Goal: Find specific page/section: Find specific page/section

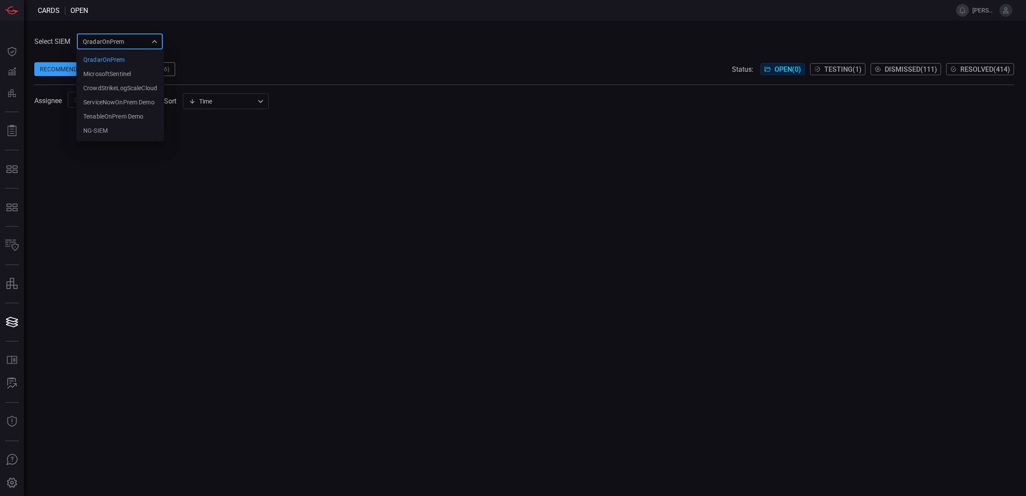
click at [125, 39] on div "QradarOnPrem 5aadb41e-e732-4a7a-884f-5c29e918b1b8 QradarOnPrem MicrosoftSentine…" at bounding box center [120, 41] width 86 height 16
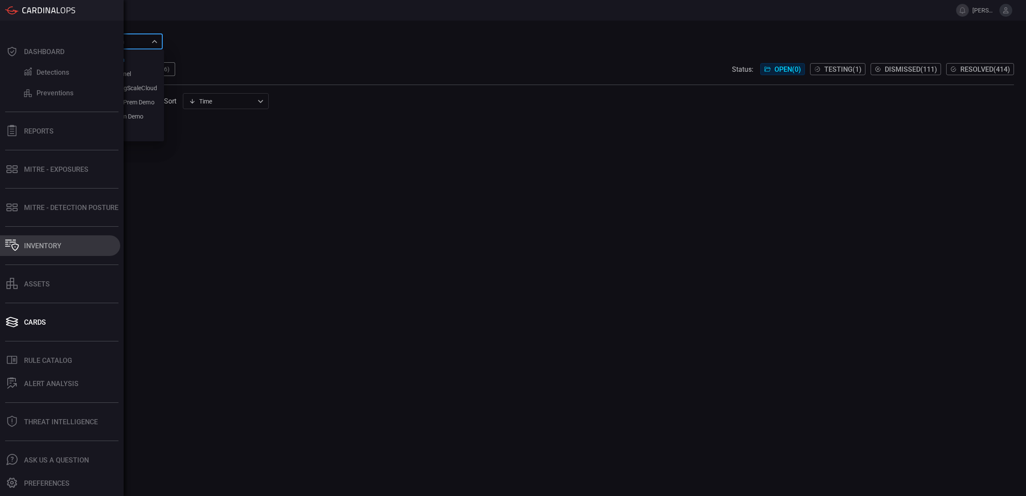
click at [65, 249] on button "Inventory" at bounding box center [60, 245] width 120 height 21
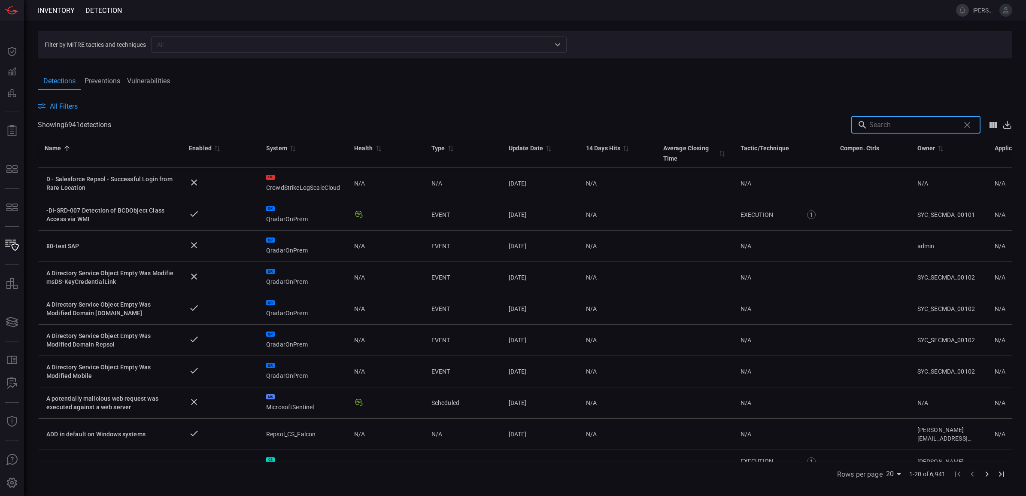
click at [928, 118] on input "text" at bounding box center [912, 124] width 87 height 17
click at [75, 104] on span "All Filters" at bounding box center [64, 106] width 28 height 8
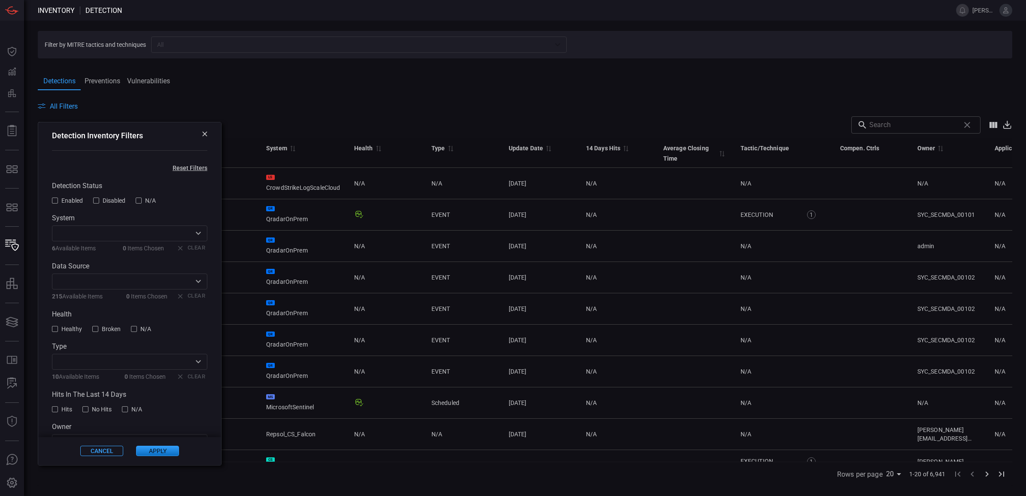
click at [148, 231] on input "text" at bounding box center [122, 233] width 136 height 11
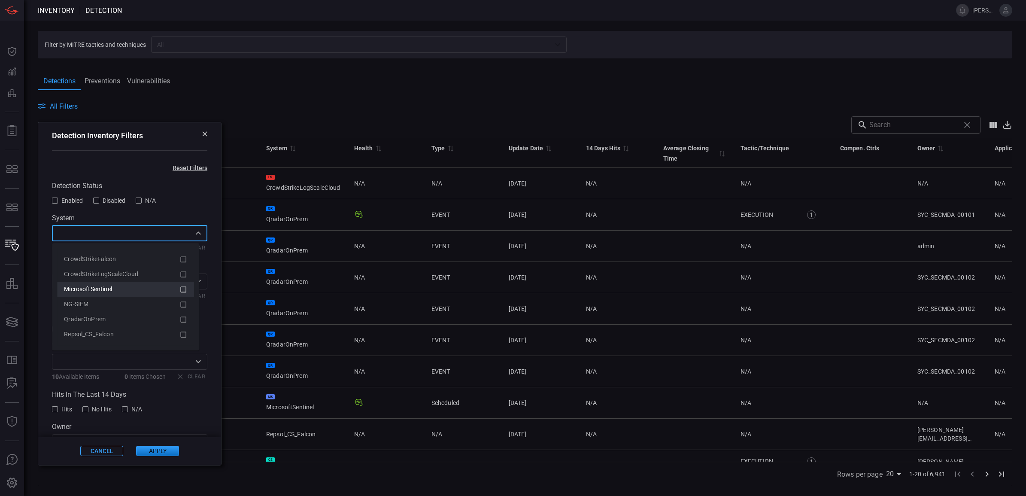
click at [183, 288] on icon at bounding box center [183, 289] width 8 height 10
click at [182, 287] on icon at bounding box center [183, 289] width 8 height 10
click at [184, 258] on icon at bounding box center [183, 259] width 8 height 10
click at [146, 451] on button "Apply" at bounding box center [157, 451] width 43 height 10
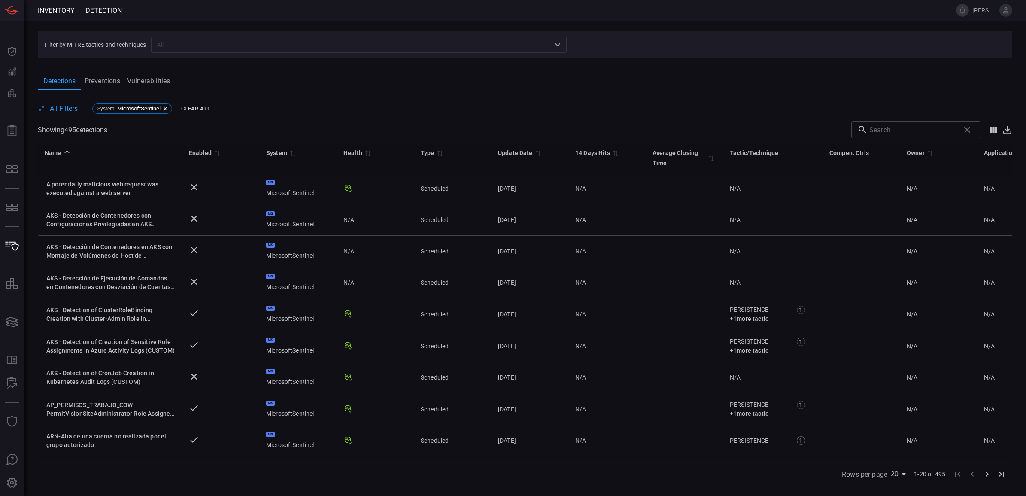
click at [913, 134] on input "text" at bounding box center [912, 129] width 87 height 17
type input "Kubernetes"
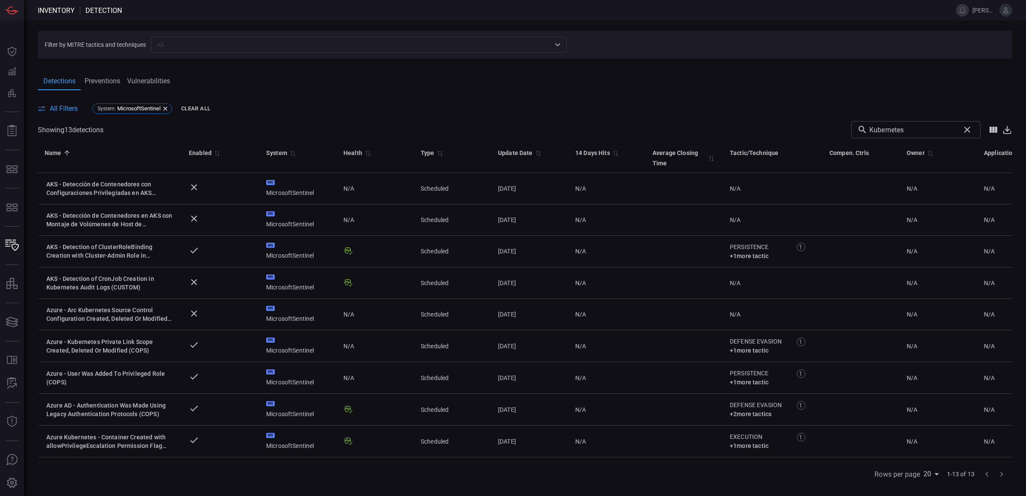
drag, startPoint x: 968, startPoint y: 131, endPoint x: 936, endPoint y: 127, distance: 32.4
click at [968, 131] on icon "Clear search" at bounding box center [967, 130] width 6 height 6
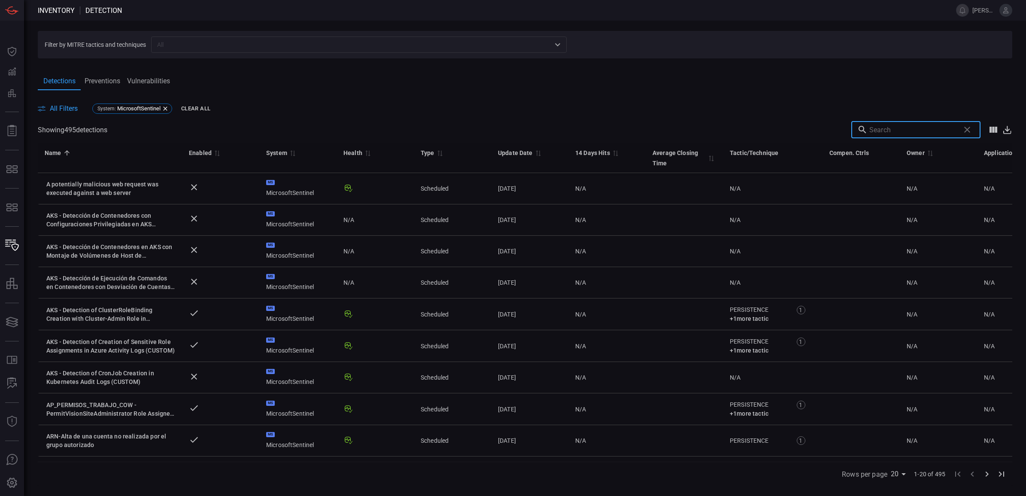
click at [925, 130] on input "text" at bounding box center [912, 129] width 87 height 17
paste input "View Secrets"
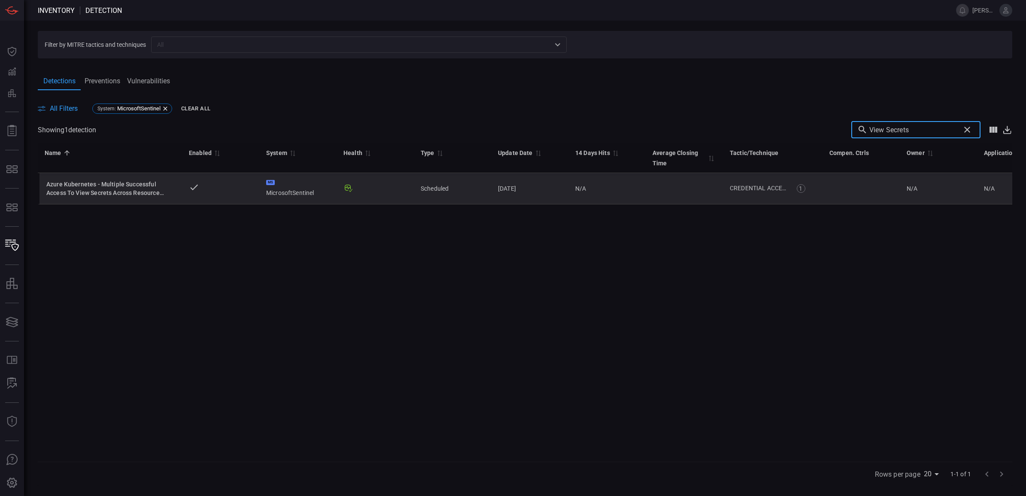
type input "View Secrets"
click at [136, 189] on div "Azure Kubernetes - Multiple Successful Access To View Secrets Across Resource G…" at bounding box center [110, 188] width 129 height 17
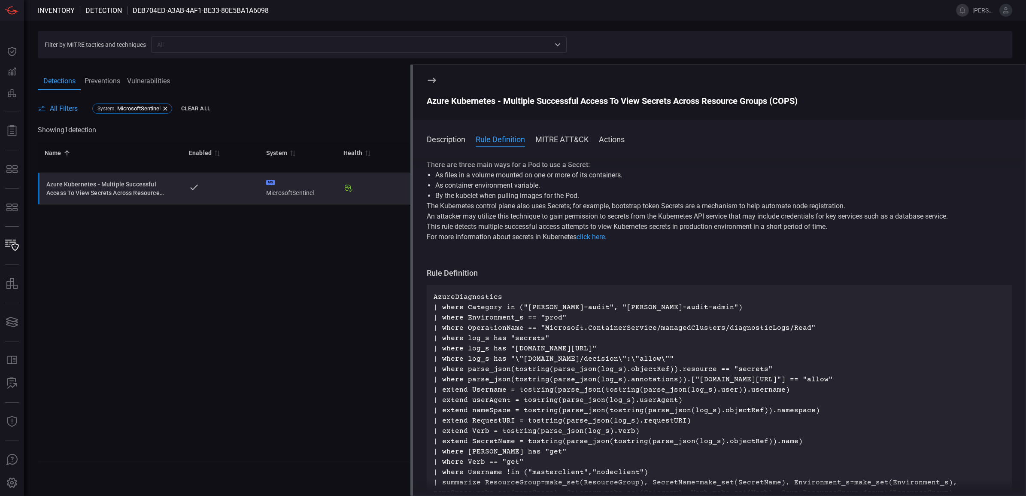
scroll to position [54, 0]
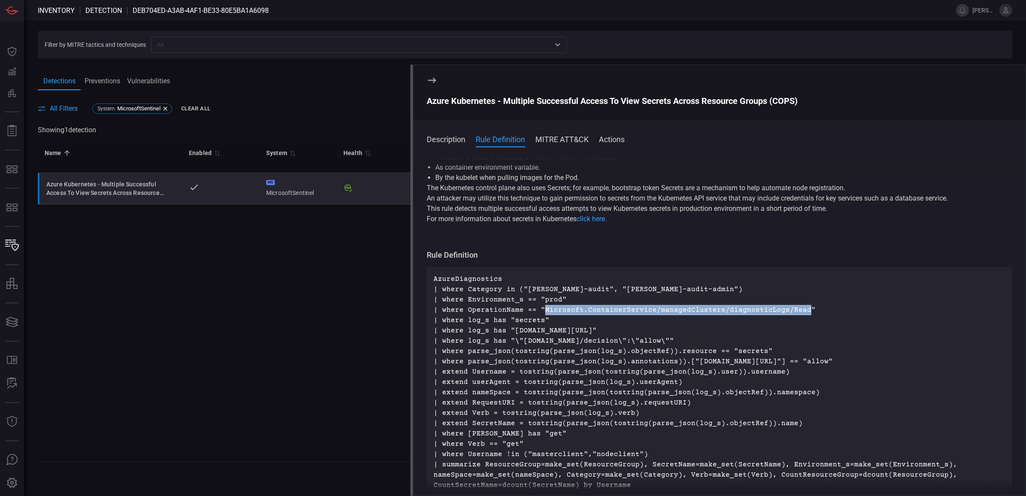
drag, startPoint x: 796, startPoint y: 308, endPoint x: 540, endPoint y: 312, distance: 256.2
click at [540, 312] on p "AzureDiagnostics | where Category in ("[PERSON_NAME]-audit", "[PERSON_NAME]-aud…" at bounding box center [718, 397] width 571 height 247
copy p "Microsoft.ContainerService/managedClusters/diagnosticLogs/Read"
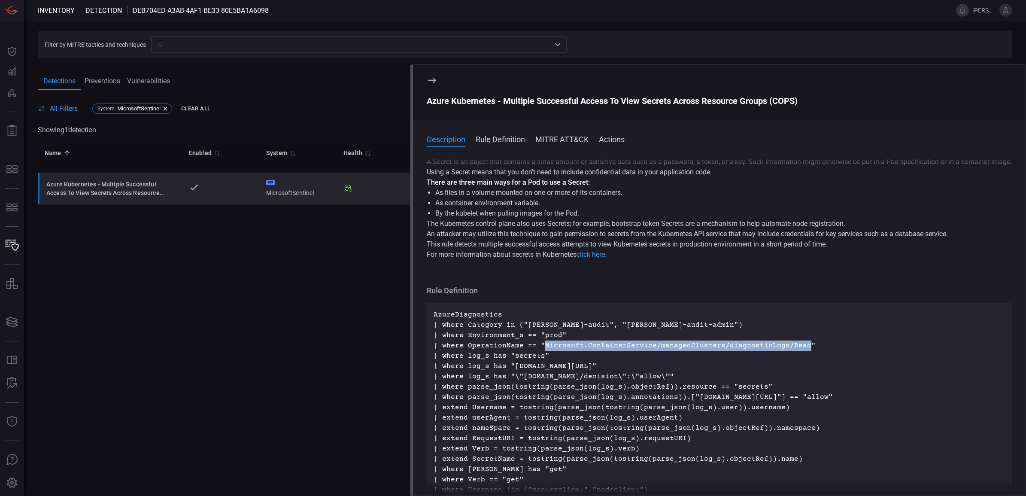
scroll to position [0, 0]
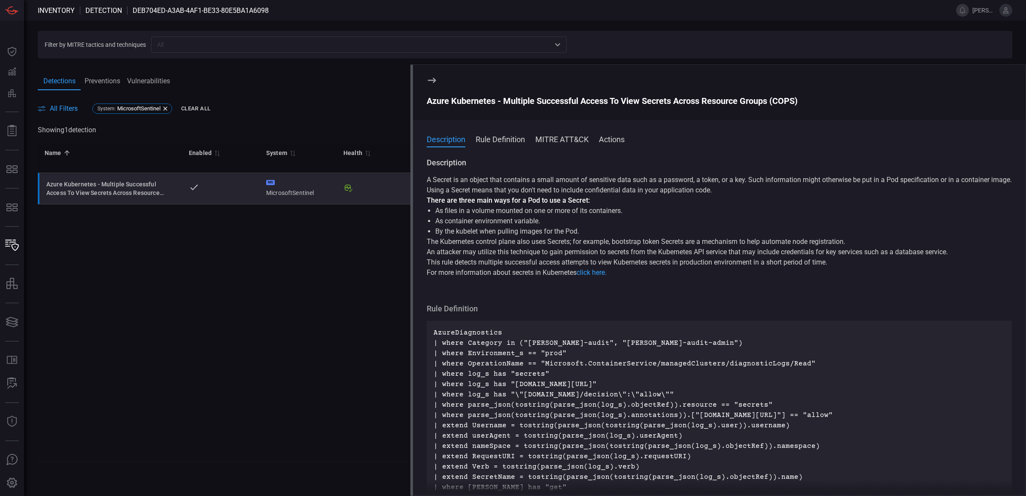
click at [823, 372] on p "AzureDiagnostics | where Category in ("[PERSON_NAME]-audit", "[PERSON_NAME]-aud…" at bounding box center [718, 450] width 571 height 247
click at [717, 384] on p "AzureDiagnostics | where Category in ("[PERSON_NAME]-audit", "[PERSON_NAME]-aud…" at bounding box center [718, 450] width 571 height 247
drag, startPoint x: 700, startPoint y: 399, endPoint x: 484, endPoint y: 382, distance: 216.5
click at [484, 382] on p "AzureDiagnostics | where Category in ("[PERSON_NAME]-audit", "[PERSON_NAME]-aud…" at bounding box center [718, 450] width 571 height 247
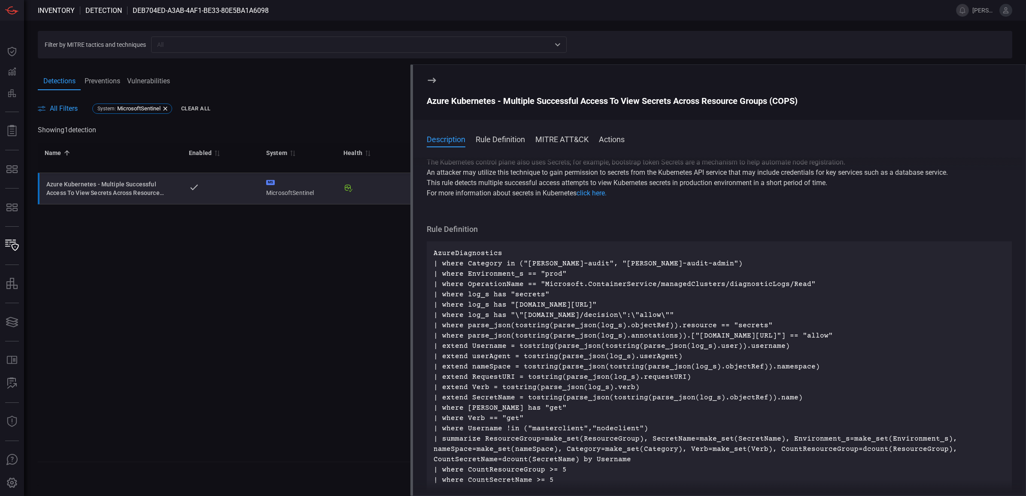
scroll to position [107, 0]
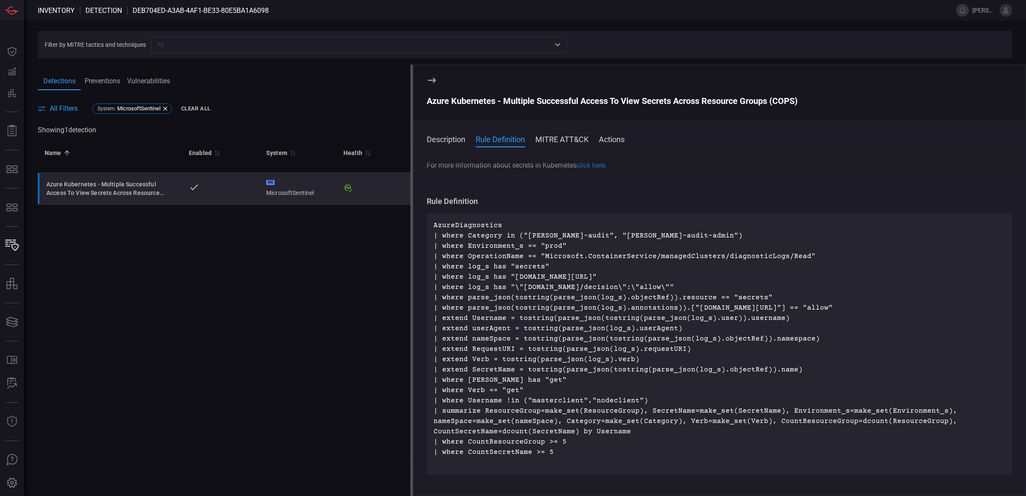
click at [691, 292] on p "AzureDiagnostics | where Category in ("[PERSON_NAME]-audit", "[PERSON_NAME]-aud…" at bounding box center [718, 343] width 571 height 247
drag, startPoint x: 796, startPoint y: 256, endPoint x: 539, endPoint y: 256, distance: 256.6
click at [539, 256] on p "AzureDiagnostics | where Category in ("[PERSON_NAME]-audit", "[PERSON_NAME]-aud…" at bounding box center [718, 343] width 571 height 247
copy p "Microsoft.ContainerService/managedClusters/diagnosticLogs/Read"
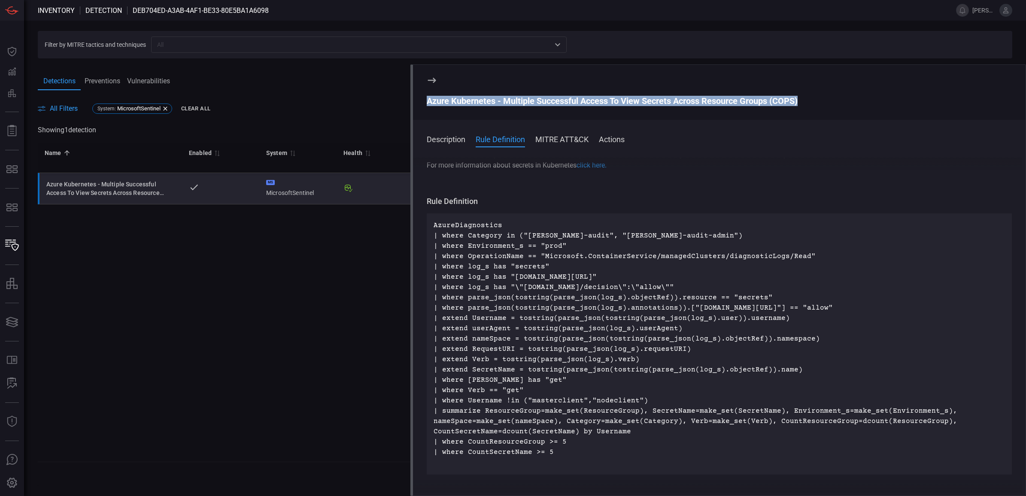
drag, startPoint x: 802, startPoint y: 97, endPoint x: 426, endPoint y: 102, distance: 376.8
click at [427, 102] on div "Azure Kubernetes - Multiple Successful Access To View Secrets Across Resource G…" at bounding box center [719, 101] width 585 height 10
copy div "Azure Kubernetes - Multiple Successful Access To View Secrets Across Resource G…"
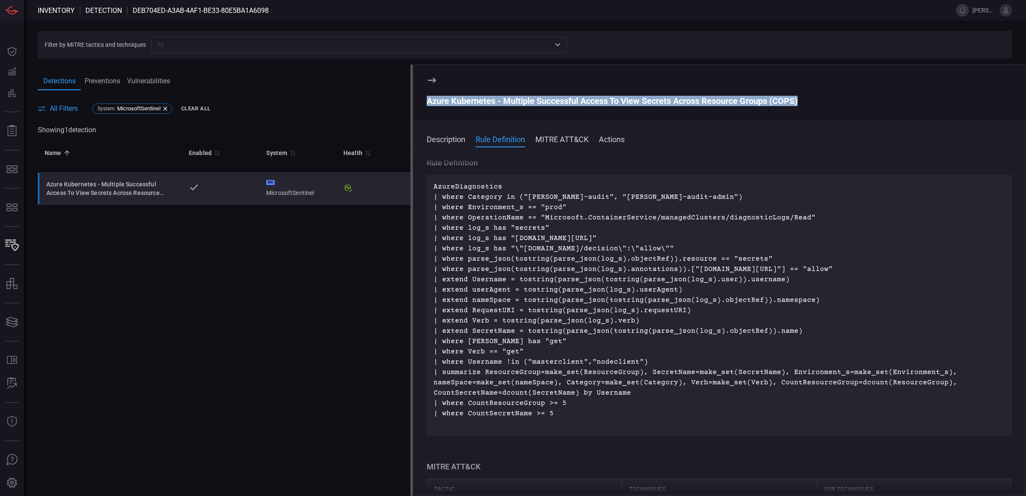
scroll to position [161, 0]
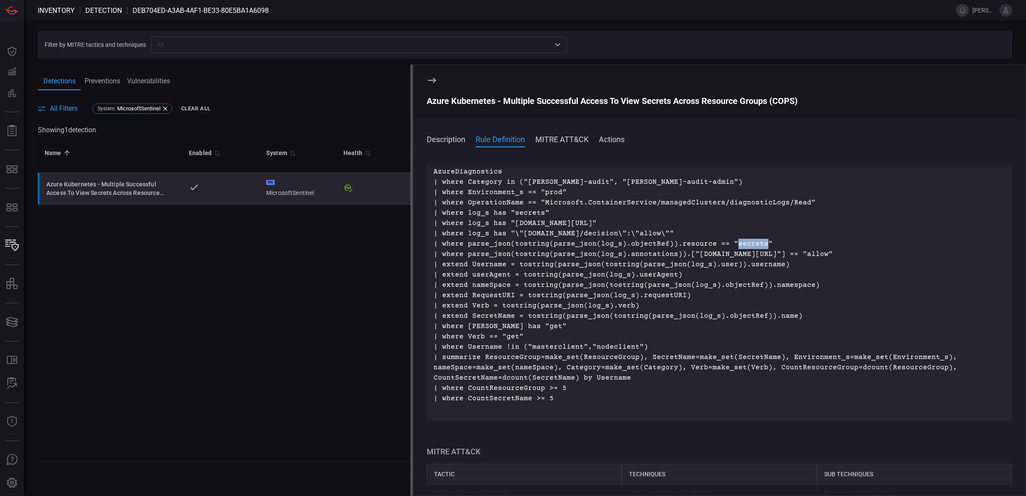
drag, startPoint x: 753, startPoint y: 242, endPoint x: 724, endPoint y: 243, distance: 29.2
click at [724, 243] on p "AzureDiagnostics | where Category in ("[PERSON_NAME]-audit", "[PERSON_NAME]-aud…" at bounding box center [718, 289] width 571 height 247
copy p "secrets"
drag, startPoint x: 442, startPoint y: 346, endPoint x: 639, endPoint y: 348, distance: 197.4
click at [639, 348] on p "AzureDiagnostics | where Category in ("[PERSON_NAME]-audit", "[PERSON_NAME]-aud…" at bounding box center [718, 289] width 571 height 247
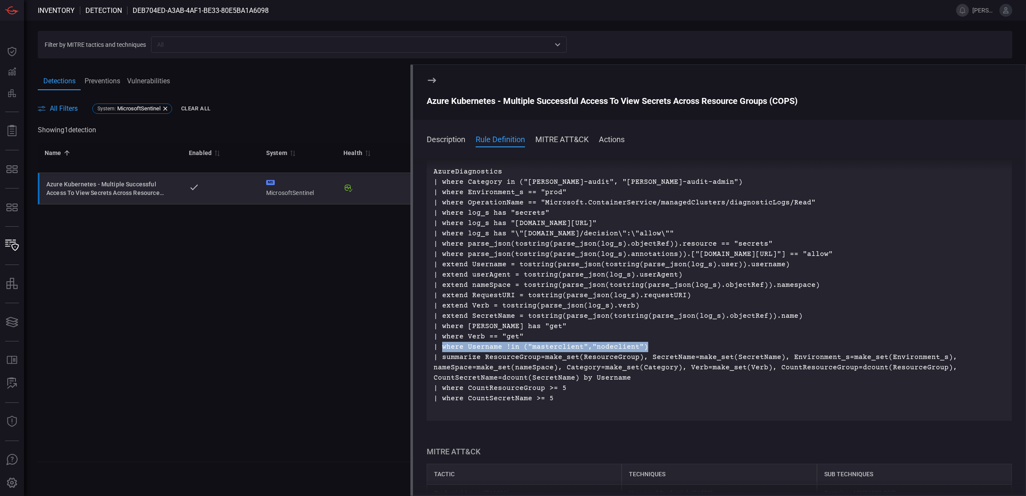
copy p "where Username !in ("masterclient","nodeclient")"
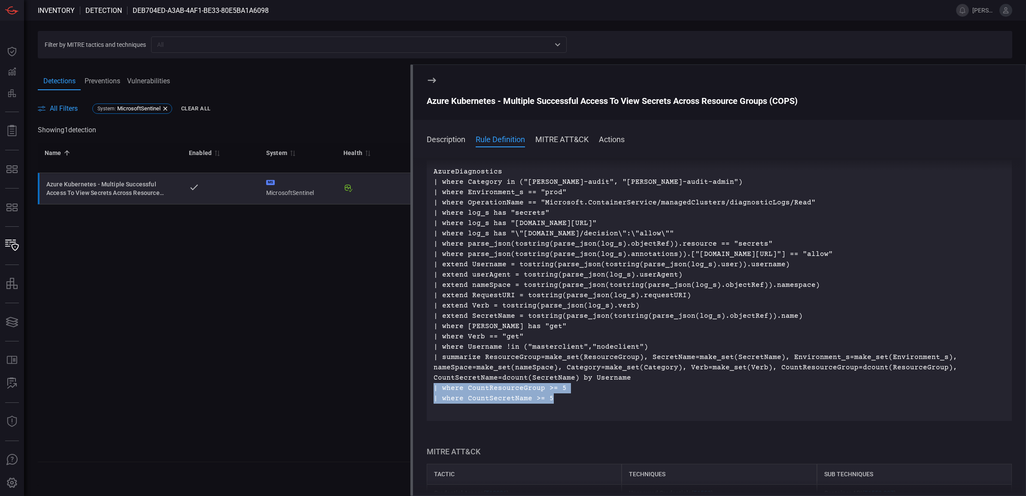
drag, startPoint x: 553, startPoint y: 403, endPoint x: 429, endPoint y: 391, distance: 124.1
click at [429, 391] on div "AzureDiagnostics | where Category in ("[PERSON_NAME]-audit", "[PERSON_NAME]-aud…" at bounding box center [719, 290] width 585 height 261
copy p "| where CountResourceGroup >= 5 | where CountSecretName >= 5"
click at [552, 399] on p "AzureDiagnostics | where Category in ("[PERSON_NAME]-audit", "[PERSON_NAME]-aud…" at bounding box center [718, 289] width 571 height 247
drag, startPoint x: 552, startPoint y: 399, endPoint x: 434, endPoint y: 384, distance: 119.0
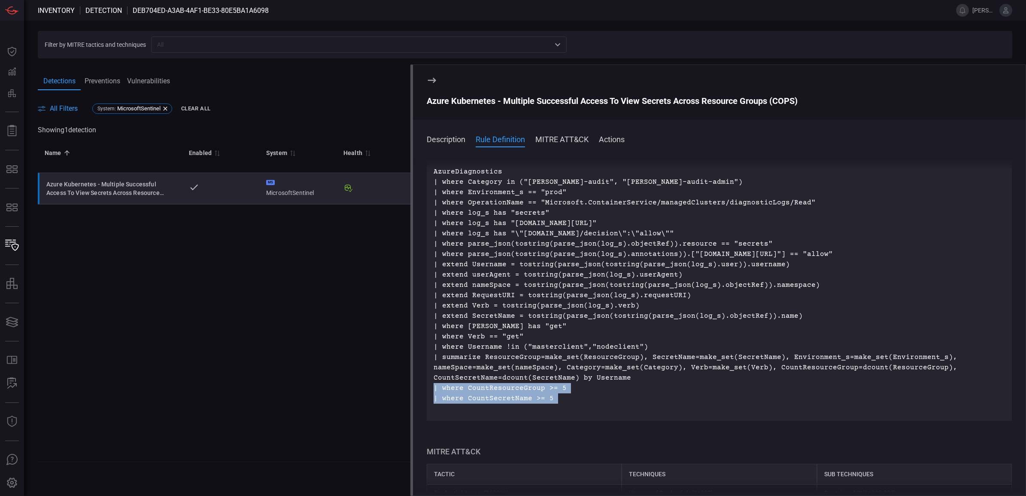
click at [434, 384] on p "AzureDiagnostics | where Category in ("[PERSON_NAME]-audit", "[PERSON_NAME]-aud…" at bounding box center [718, 289] width 571 height 247
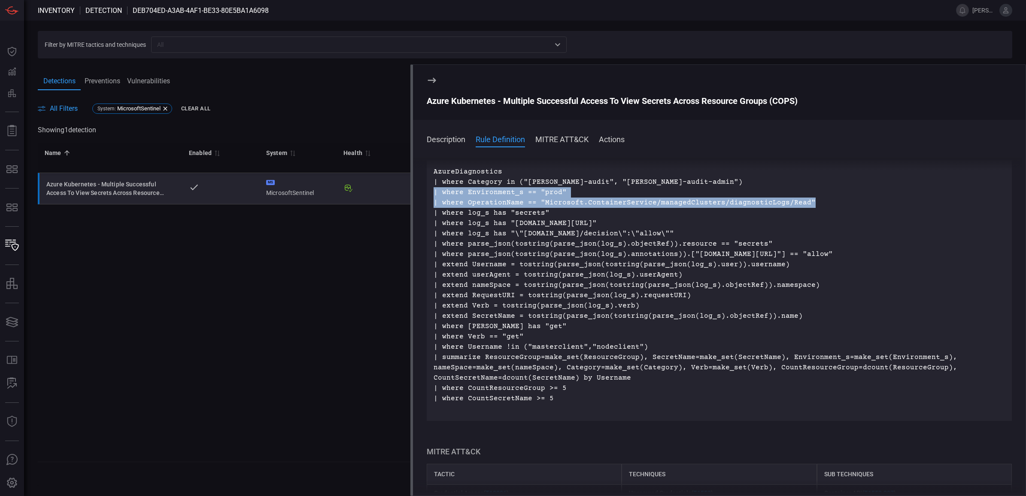
drag, startPoint x: 803, startPoint y: 203, endPoint x: 653, endPoint y: 194, distance: 150.0
click at [653, 194] on p "AzureDiagnostics | where Category in ("[PERSON_NAME]-audit", "[PERSON_NAME]-aud…" at bounding box center [718, 289] width 571 height 247
click at [829, 207] on p "AzureDiagnostics | where Category in ("[PERSON_NAME]-audit", "[PERSON_NAME]-aud…" at bounding box center [718, 289] width 571 height 247
click at [799, 200] on p "AzureDiagnostics | where Category in ("[PERSON_NAME]-audit", "[PERSON_NAME]-aud…" at bounding box center [718, 289] width 571 height 247
drag, startPoint x: 799, startPoint y: 202, endPoint x: 536, endPoint y: 202, distance: 262.6
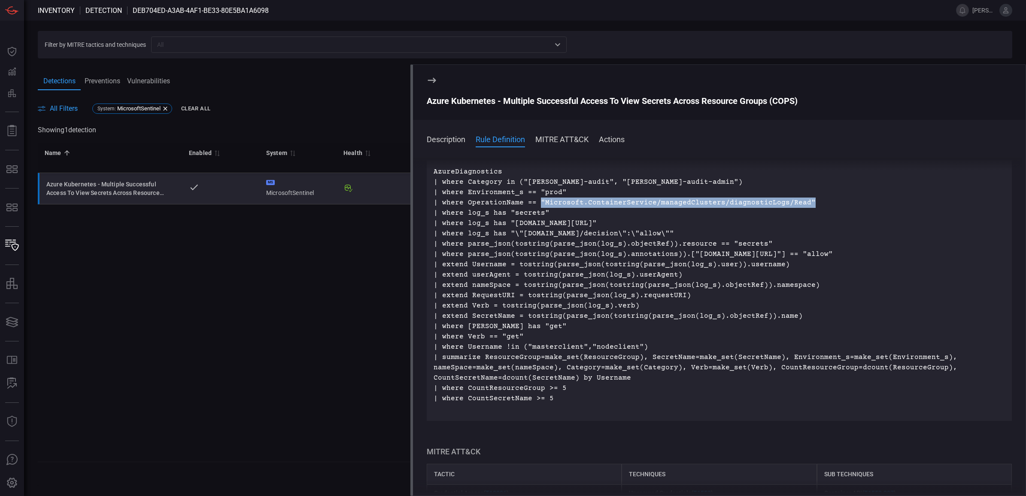
click at [536, 202] on p "AzureDiagnostics | where Category in ("[PERSON_NAME]-audit", "[PERSON_NAME]-aud…" at bounding box center [718, 289] width 571 height 247
copy p ""Microsoft.ContainerService/managedClusters/diagnosticLogs/Read""
click at [220, 81] on div "Detections Preventions Vulnerabilities" at bounding box center [525, 81] width 974 height 18
click at [292, 374] on div "Name 0 Enabled 0 System 0 Health 0 Type 0 Update Date 0 14 Days Hits 0 Average …" at bounding box center [525, 301] width 974 height 319
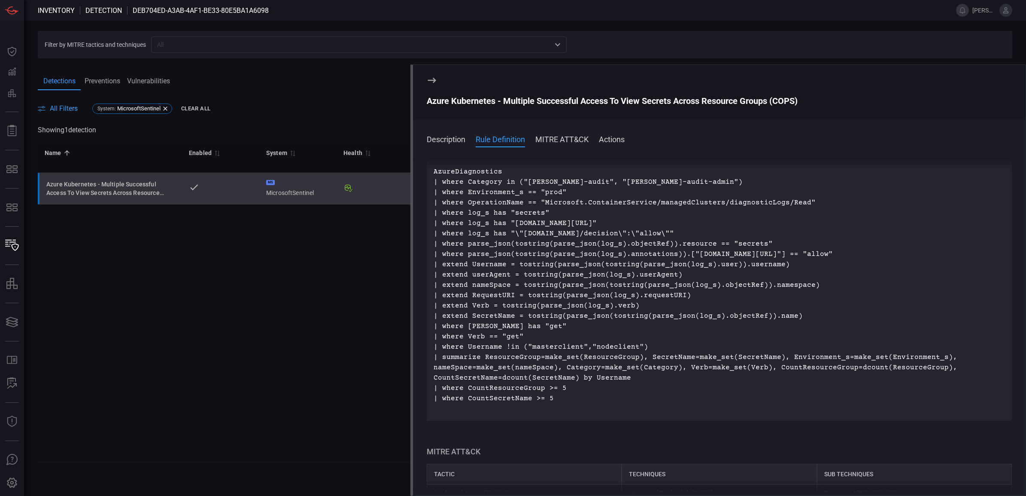
click at [276, 193] on div "MS MicrosoftSentinel" at bounding box center [298, 188] width 64 height 17
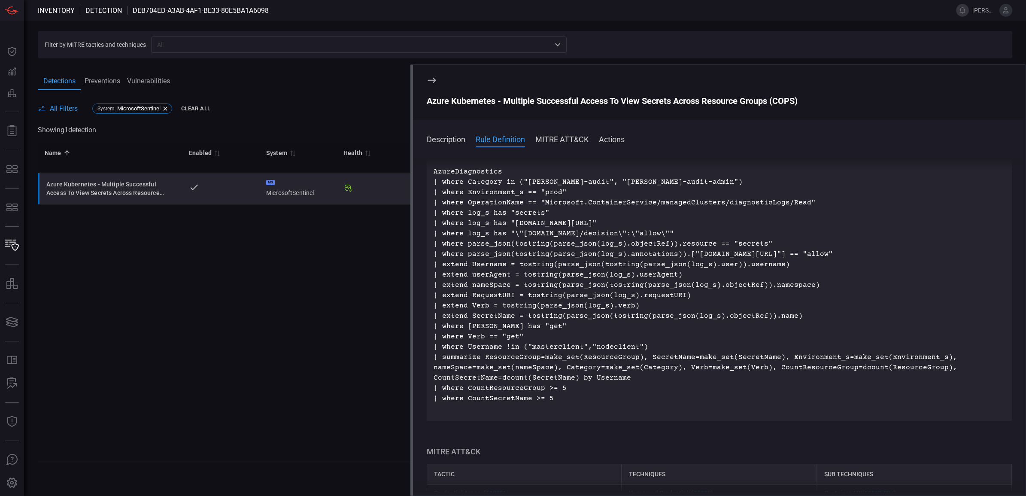
click at [439, 74] on section "Azure Kubernetes - Multiple Successful Access To View Secrets Across Resource G…" at bounding box center [719, 92] width 612 height 55
click at [432, 78] on icon at bounding box center [431, 80] width 8 height 5
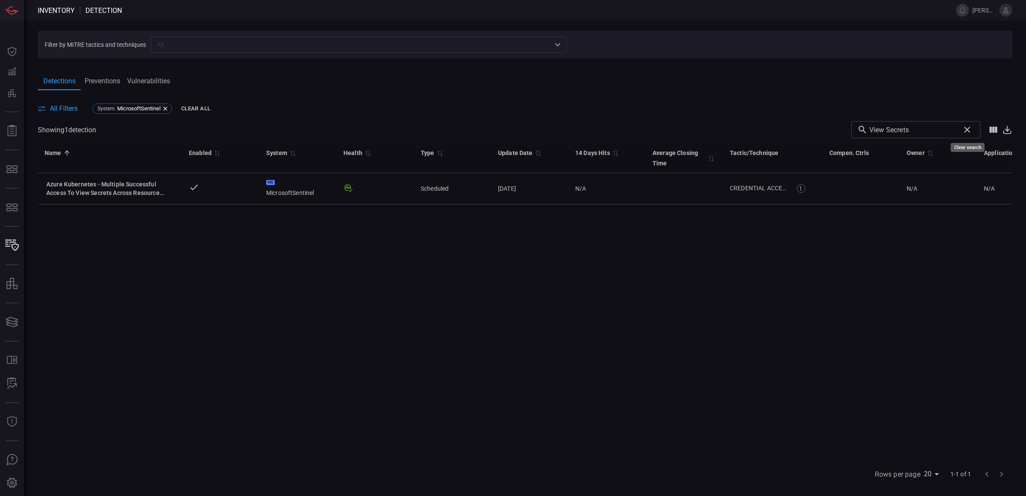
click at [968, 132] on icon "Clear search" at bounding box center [967, 129] width 10 height 10
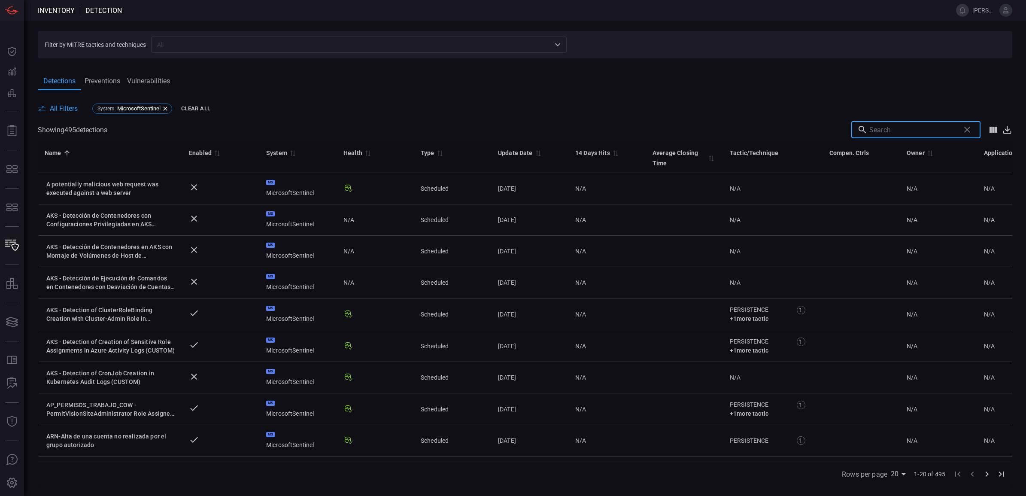
click at [922, 134] on input "text" at bounding box center [912, 129] width 87 height 17
paste input "• Azure Kubernetes - Multiple Successful Secrets Deleted Across Resource Groups…"
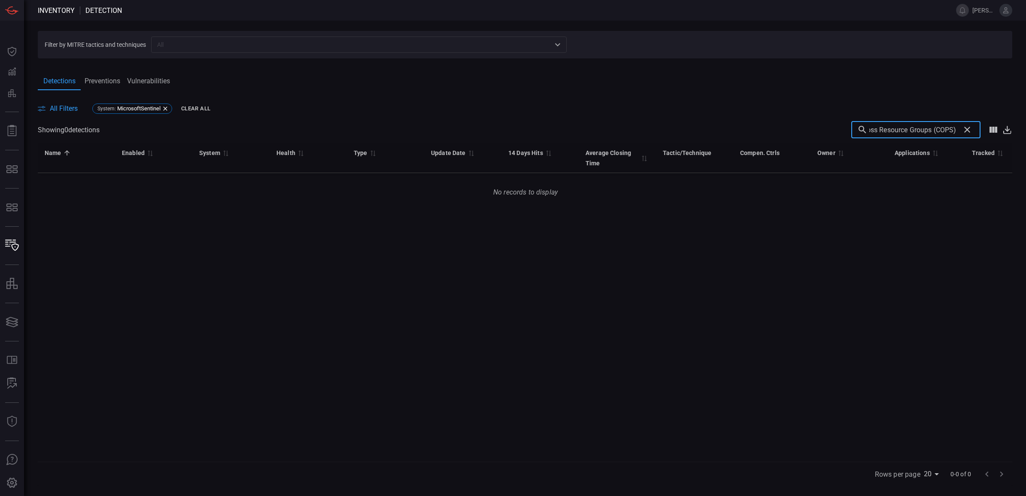
click at [895, 132] on input "• Azure Kubernetes - Multiple Successful Secrets Deleted Across Resource Groups…" at bounding box center [912, 129] width 87 height 17
click at [900, 132] on input "• Azure Kubernetes - Multiple Successful Secrets Deleted Across Resource Groups…" at bounding box center [912, 129] width 87 height 17
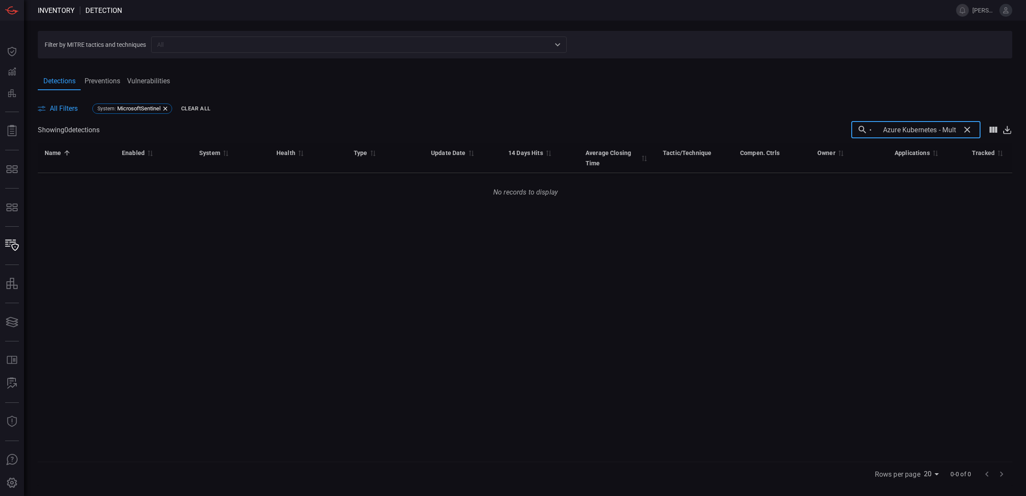
click at [900, 132] on input "• Azure Kubernetes - Multiple Successful Secrets Deleted Across Resource Groups…" at bounding box center [912, 129] width 87 height 17
paste input "Secrets Deleted"
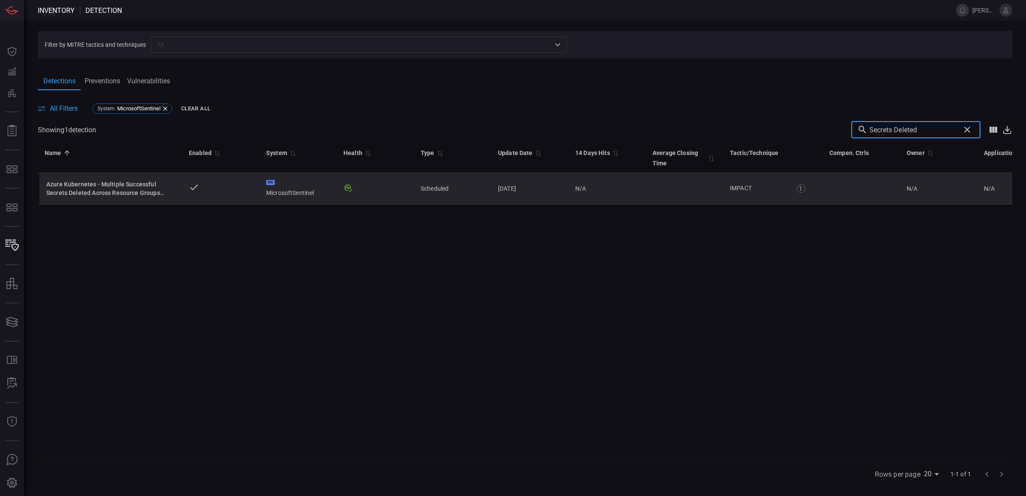
type input "Secrets Deleted"
click at [105, 198] on td "Azure Kubernetes - Multiple Successful Secrets Deleted Across Resource Groups (…" at bounding box center [110, 188] width 144 height 31
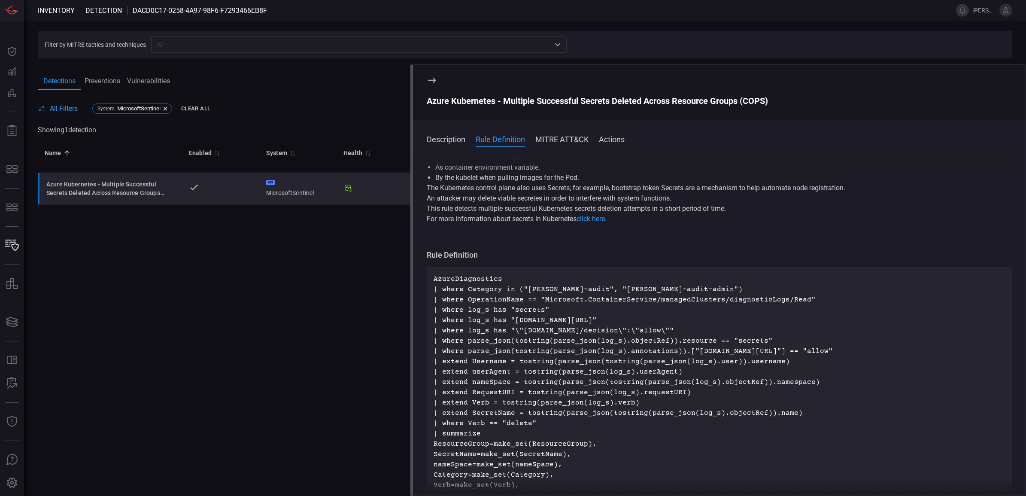
scroll to position [107, 0]
